Goal: Transaction & Acquisition: Purchase product/service

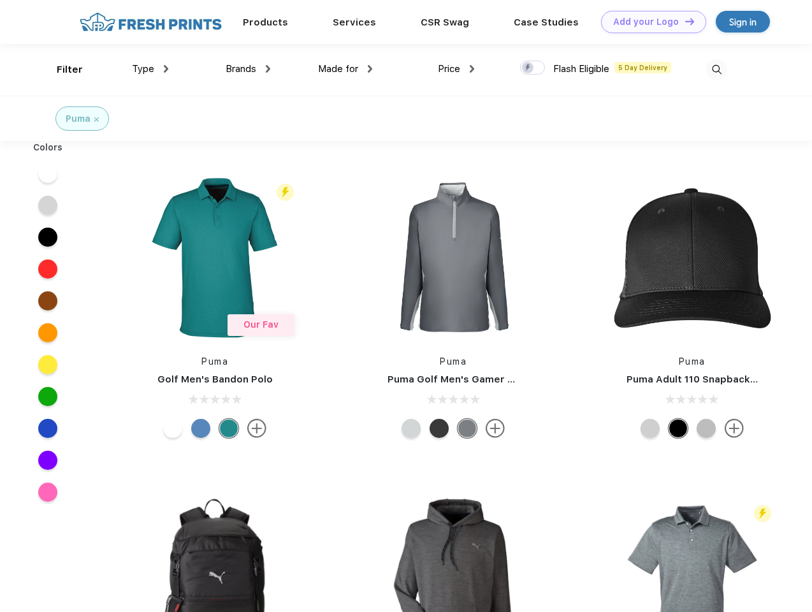
scroll to position [1, 0]
click at [649, 22] on link "Add your Logo Design Tool" at bounding box center [653, 22] width 105 height 22
click at [0, 0] on div "Design Tool" at bounding box center [0, 0] width 0 height 0
click at [684, 21] on link "Add your Logo Design Tool" at bounding box center [653, 22] width 105 height 22
click at [61, 69] on div "Filter" at bounding box center [70, 69] width 26 height 15
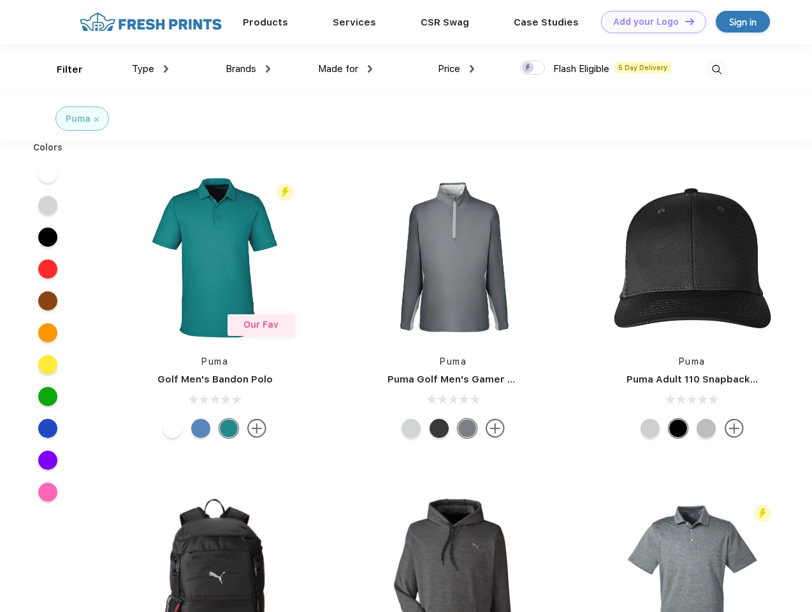
click at [150, 69] on span "Type" at bounding box center [143, 68] width 22 height 11
click at [248, 69] on span "Brands" at bounding box center [241, 68] width 31 height 11
click at [345, 69] on span "Made for" at bounding box center [338, 68] width 40 height 11
click at [456, 69] on span "Price" at bounding box center [449, 68] width 22 height 11
click at [533, 68] on div at bounding box center [532, 68] width 25 height 14
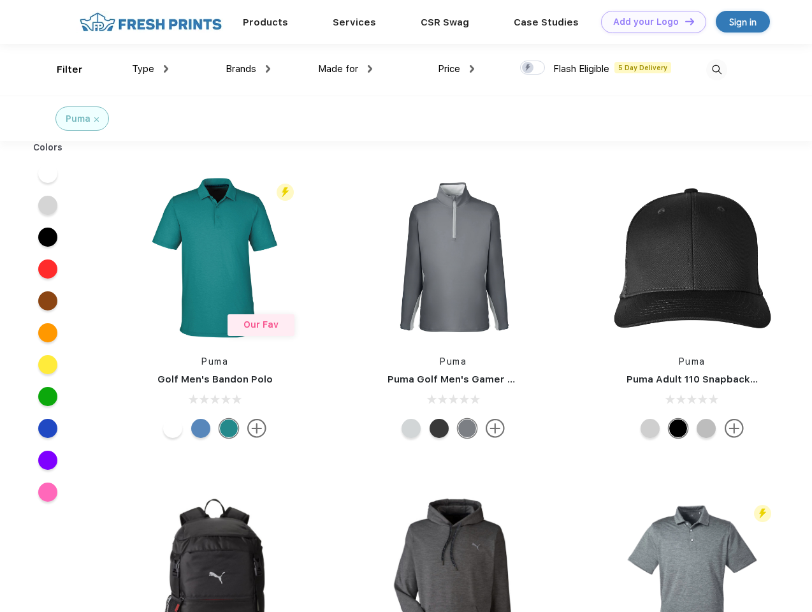
click at [528, 68] on input "checkbox" at bounding box center [524, 64] width 8 height 8
click at [716, 69] on img at bounding box center [716, 69] width 21 height 21
